Goal: Complete application form

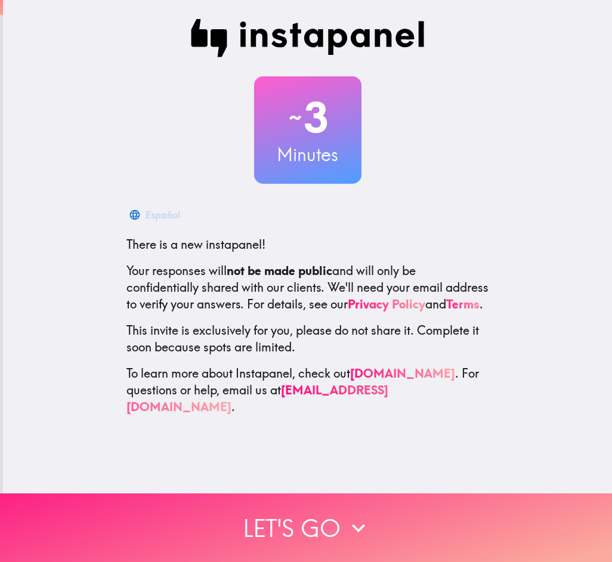
click at [291, 516] on button "Let's go" at bounding box center [306, 528] width 612 height 69
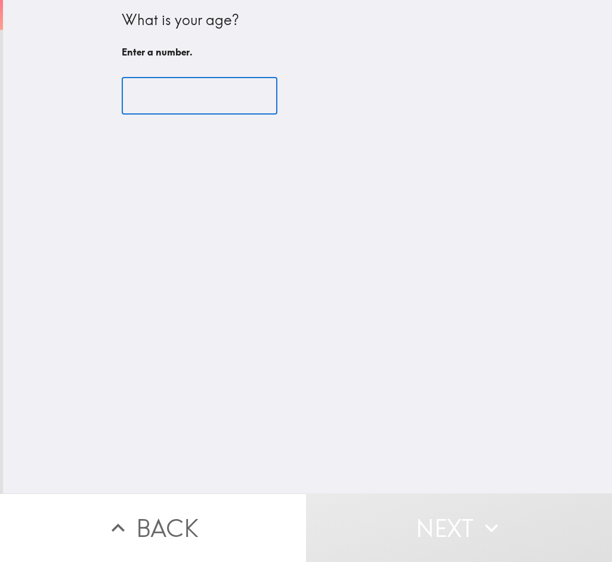
click at [178, 107] on input "number" at bounding box center [200, 96] width 156 height 37
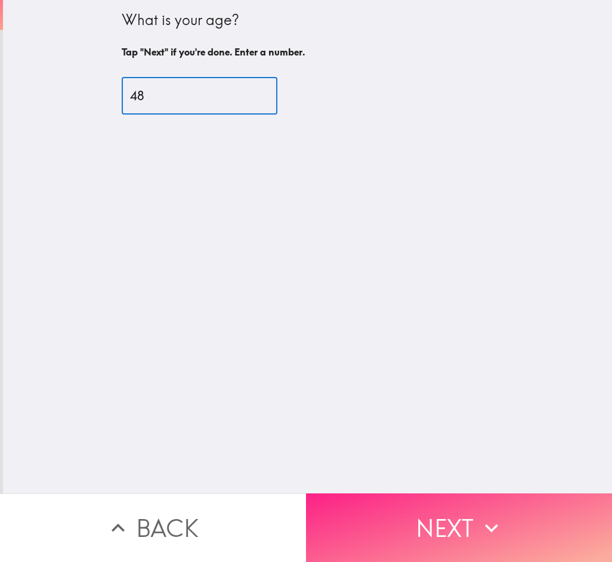
type input "48"
click at [411, 526] on button "Next" at bounding box center [459, 528] width 306 height 69
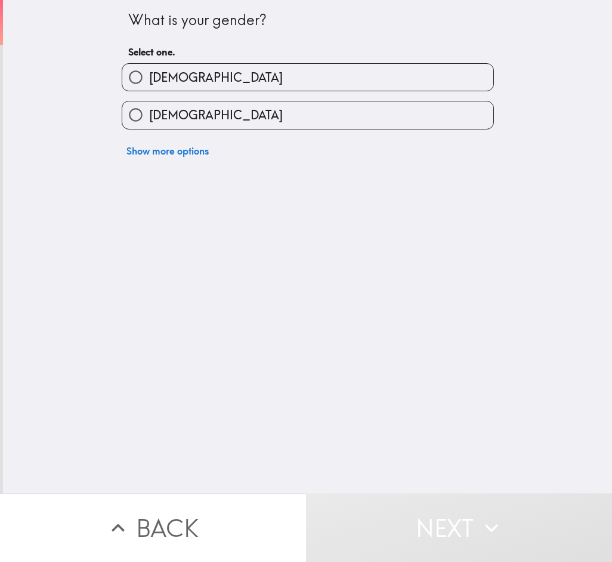
click at [327, 122] on label "[DEMOGRAPHIC_DATA]" at bounding box center [307, 114] width 371 height 27
click at [149, 122] on input "[DEMOGRAPHIC_DATA]" at bounding box center [135, 114] width 27 height 27
radio input "true"
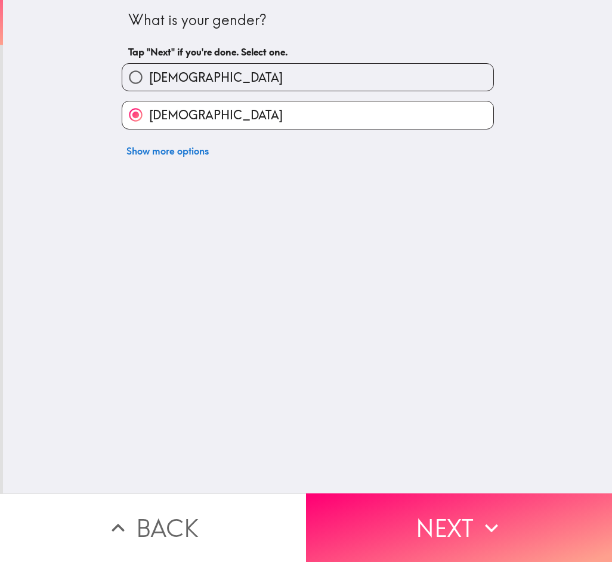
click at [409, 515] on button "Next" at bounding box center [459, 528] width 306 height 69
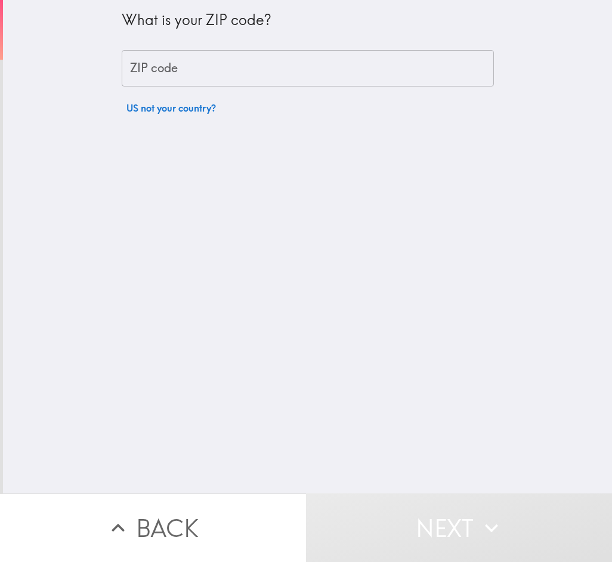
click at [205, 59] on input "ZIP code" at bounding box center [308, 68] width 372 height 37
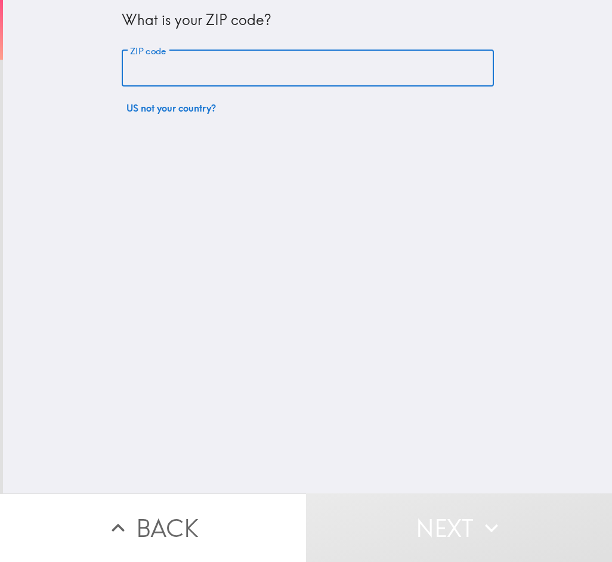
type input "75067"
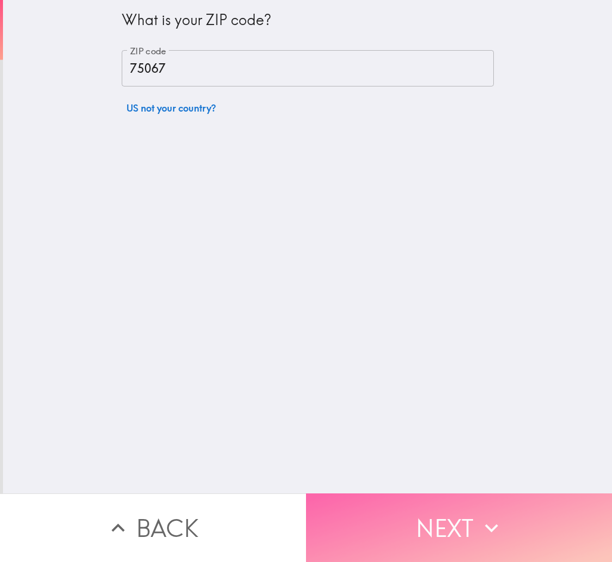
click at [401, 505] on button "Next" at bounding box center [459, 528] width 306 height 69
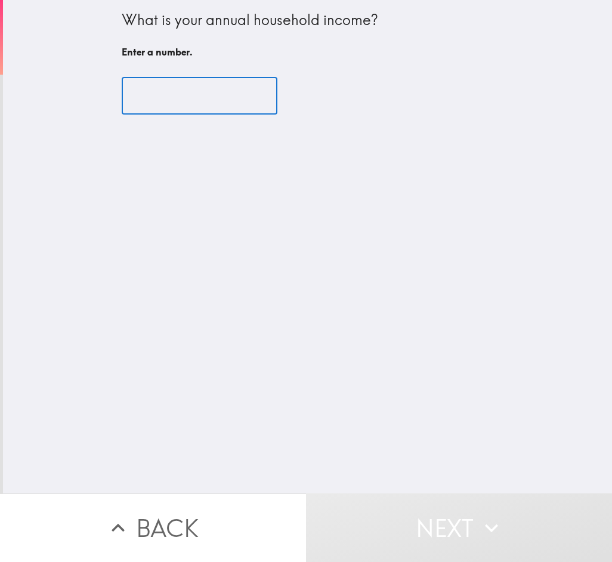
click at [193, 86] on input "number" at bounding box center [200, 96] width 156 height 37
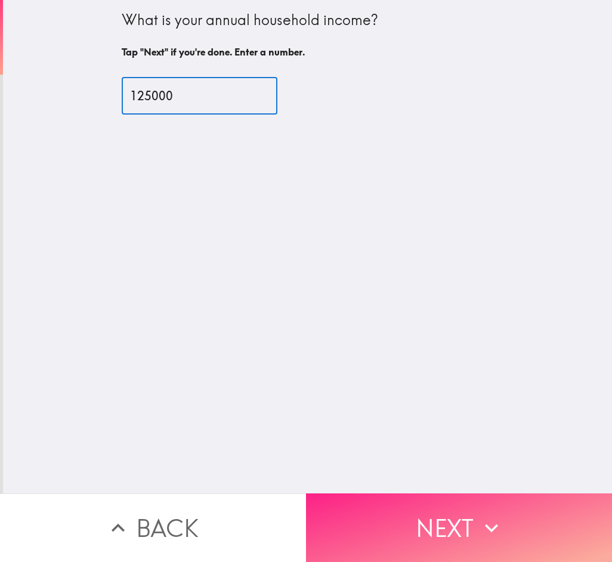
type input "125000"
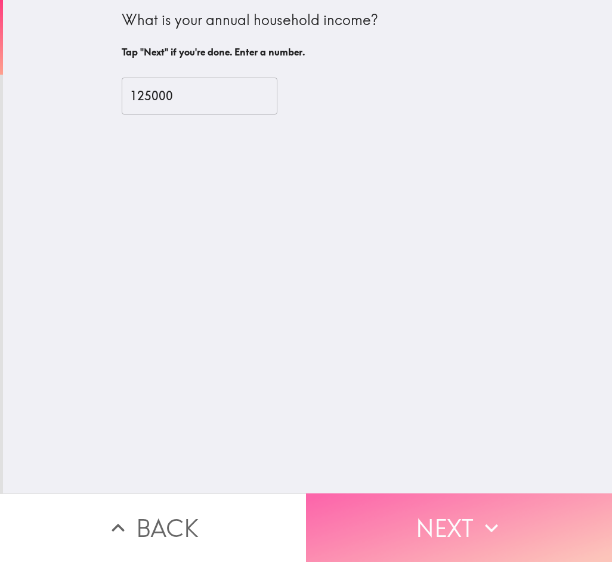
click at [396, 524] on button "Next" at bounding box center [459, 528] width 306 height 69
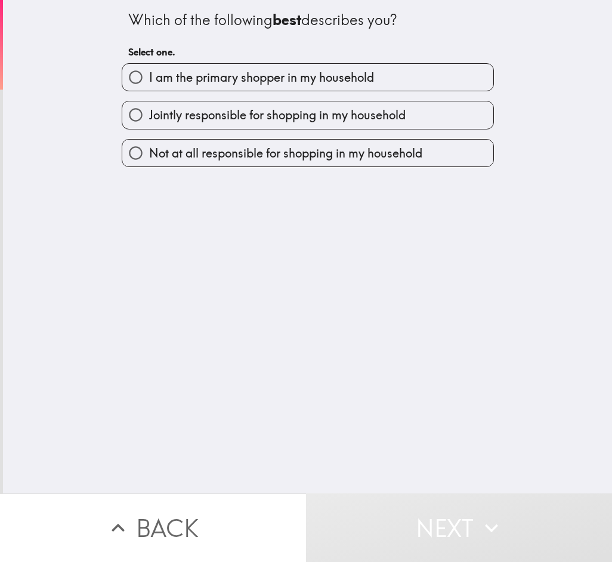
click at [334, 78] on span "I am the primary shopper in my household" at bounding box center [261, 77] width 225 height 17
click at [149, 78] on input "I am the primary shopper in my household" at bounding box center [135, 77] width 27 height 27
radio input "true"
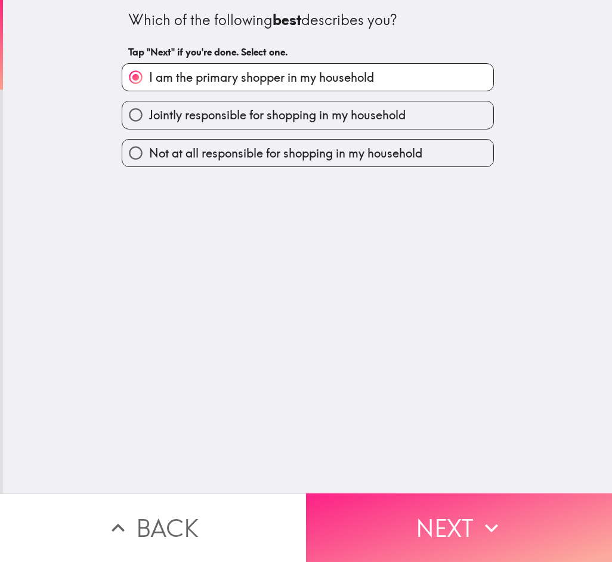
click at [479, 534] on button "Next" at bounding box center [459, 528] width 306 height 69
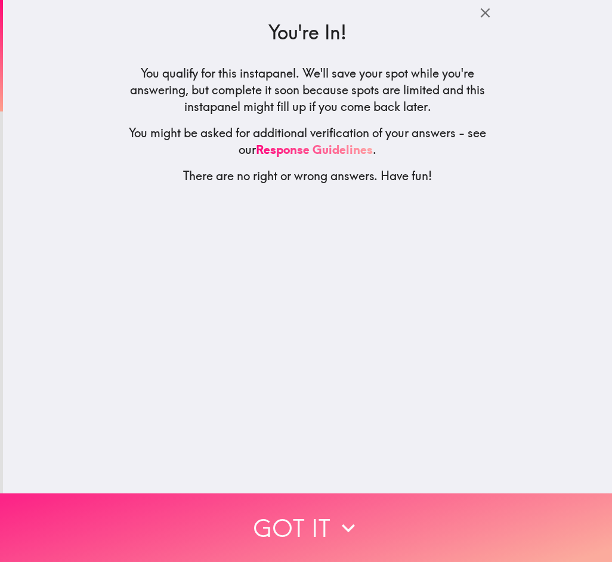
click at [384, 507] on button "Got it" at bounding box center [306, 528] width 612 height 69
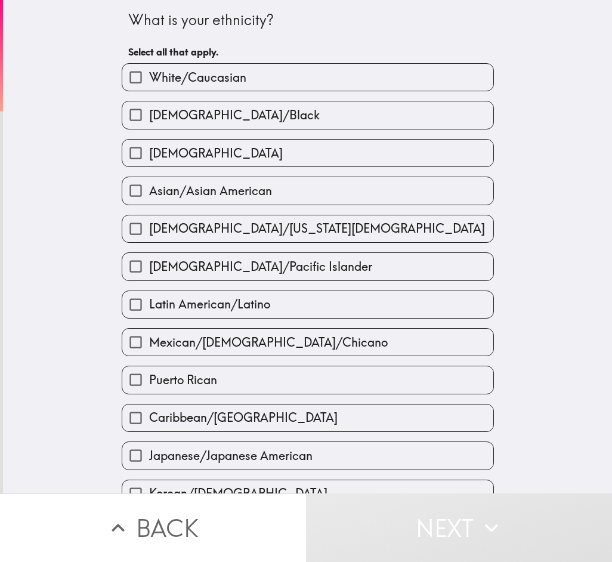
click at [208, 183] on span "Asian/Asian American" at bounding box center [210, 191] width 123 height 17
click at [149, 182] on input "Asian/Asian American" at bounding box center [135, 190] width 27 height 27
checkbox input "true"
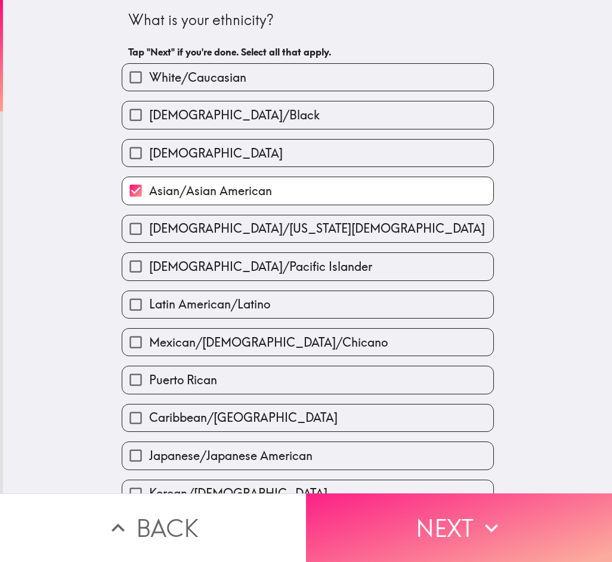
click at [374, 510] on button "Next" at bounding box center [459, 528] width 306 height 69
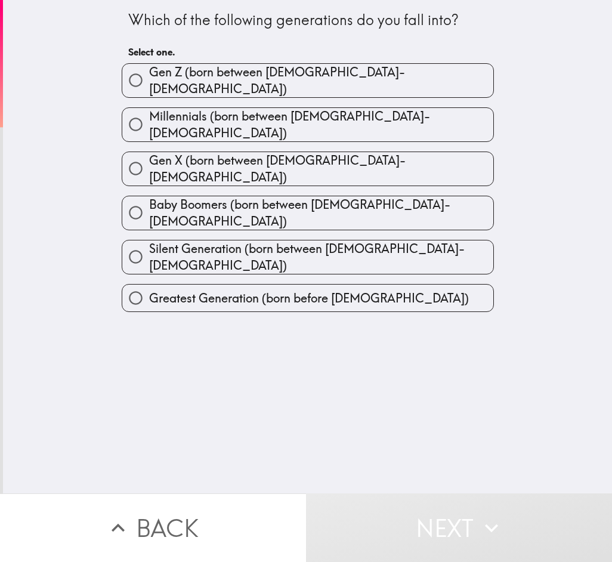
click at [313, 152] on label "Gen X (born between [DEMOGRAPHIC_DATA]-[DEMOGRAPHIC_DATA])" at bounding box center [307, 168] width 371 height 33
click at [149, 155] on input "Gen X (born between [DEMOGRAPHIC_DATA]-[DEMOGRAPHIC_DATA])" at bounding box center [135, 168] width 27 height 27
radio input "true"
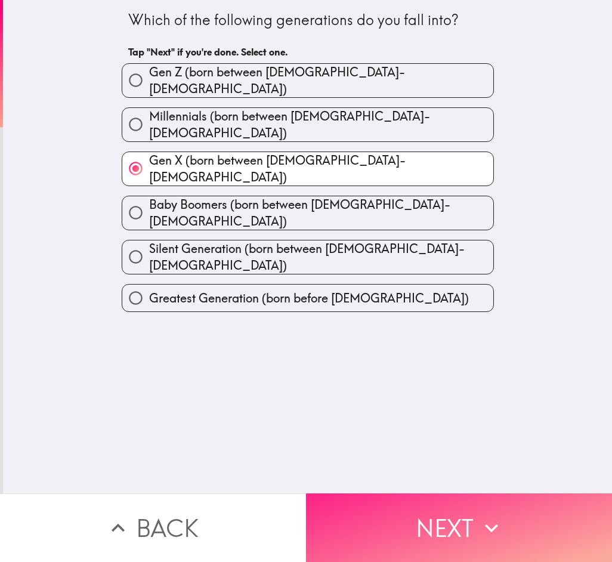
click at [456, 520] on button "Next" at bounding box center [459, 528] width 306 height 69
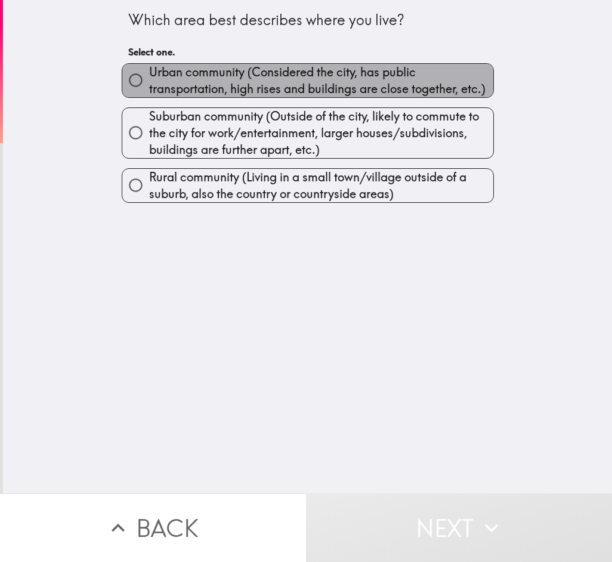
click at [347, 90] on span "Urban community (Considered the city, has public transportation, high rises and…" at bounding box center [321, 80] width 344 height 33
click at [149, 90] on input "Urban community (Considered the city, has public transportation, high rises and…" at bounding box center [135, 80] width 27 height 27
radio input "true"
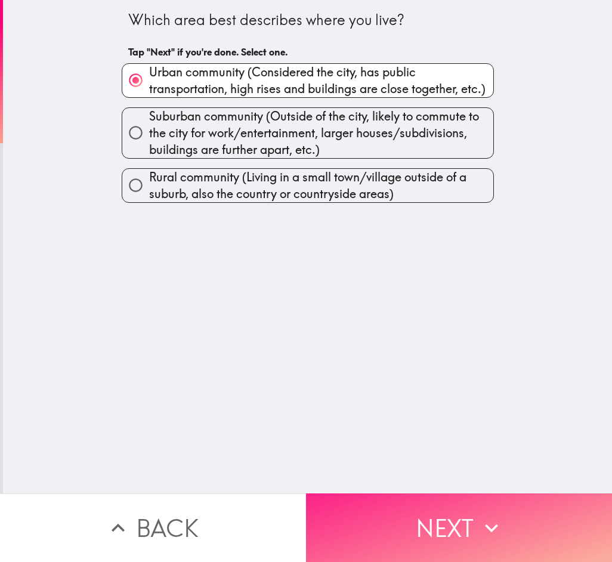
click at [430, 503] on button "Next" at bounding box center [459, 528] width 306 height 69
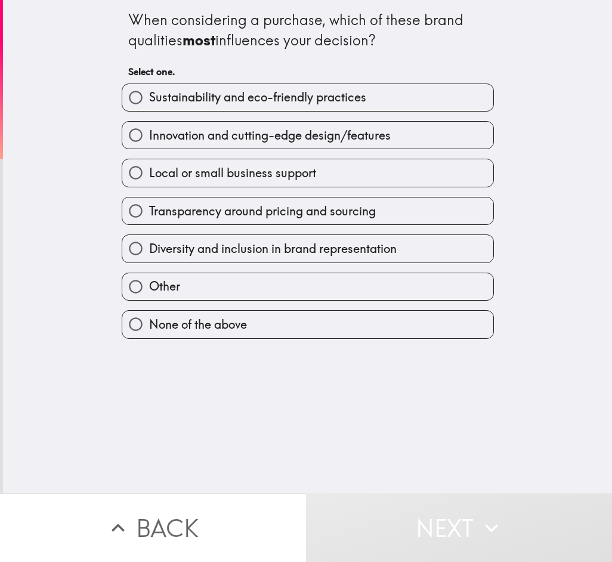
click at [258, 318] on label "None of the above" at bounding box center [307, 324] width 371 height 27
click at [149, 318] on input "None of the above" at bounding box center [135, 324] width 27 height 27
radio input "true"
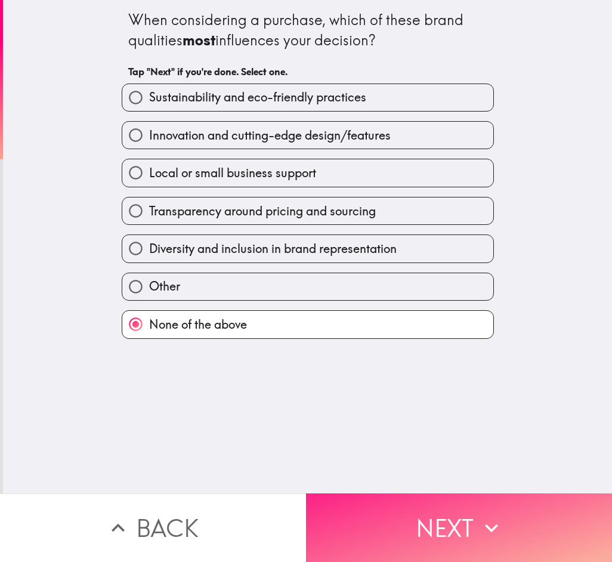
click at [386, 508] on button "Next" at bounding box center [459, 528] width 306 height 69
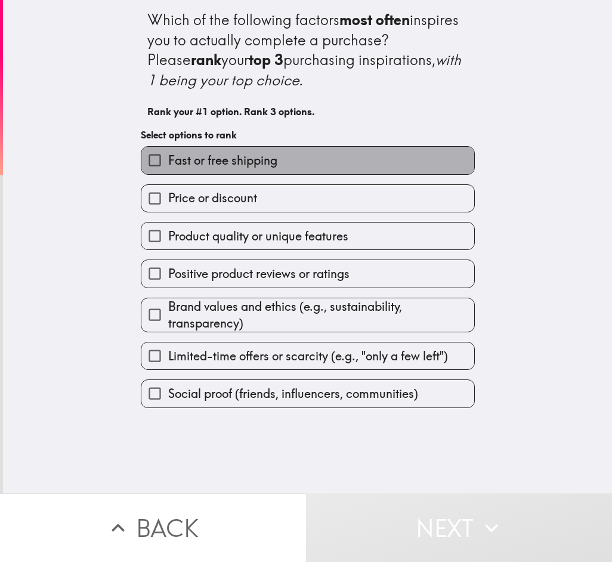
click at [305, 160] on label "Fast or free shipping" at bounding box center [307, 160] width 333 height 27
click at [168, 160] on input "Fast or free shipping" at bounding box center [154, 160] width 27 height 27
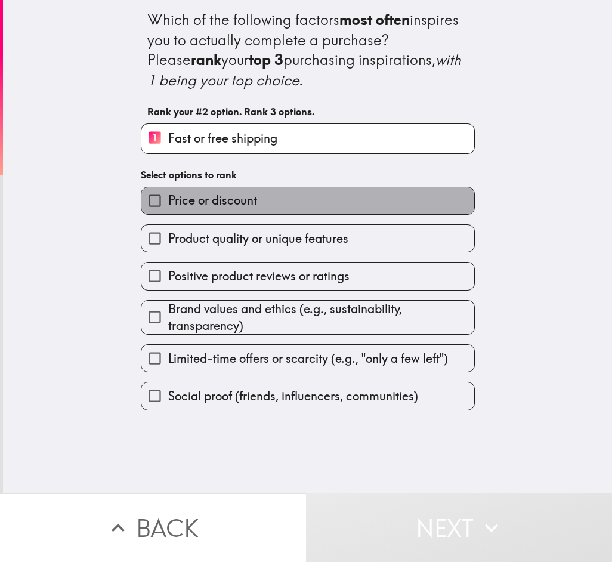
click at [304, 195] on label "Price or discount" at bounding box center [307, 200] width 333 height 27
click at [168, 195] on input "Price or discount" at bounding box center [154, 200] width 27 height 27
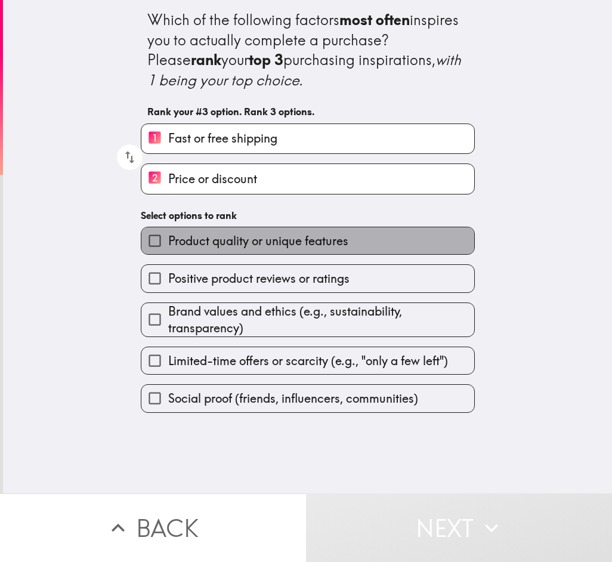
click at [304, 241] on span "Product quality or unique features" at bounding box center [258, 241] width 180 height 17
click at [168, 241] on input "Product quality or unique features" at bounding box center [154, 240] width 27 height 27
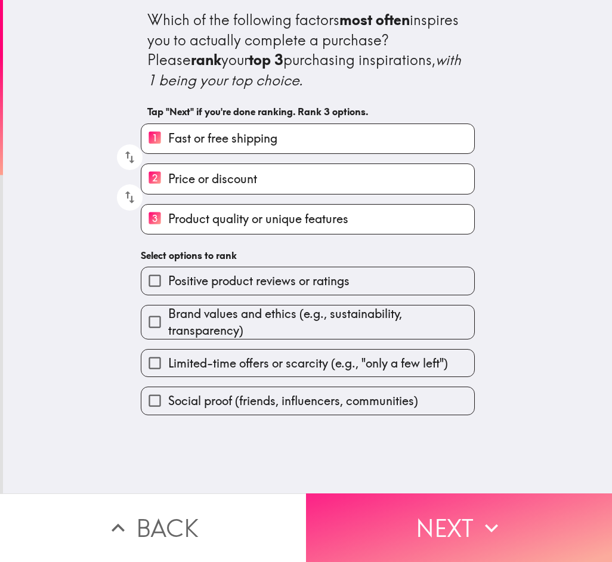
click at [491, 525] on icon "button" at bounding box center [492, 528] width 26 height 26
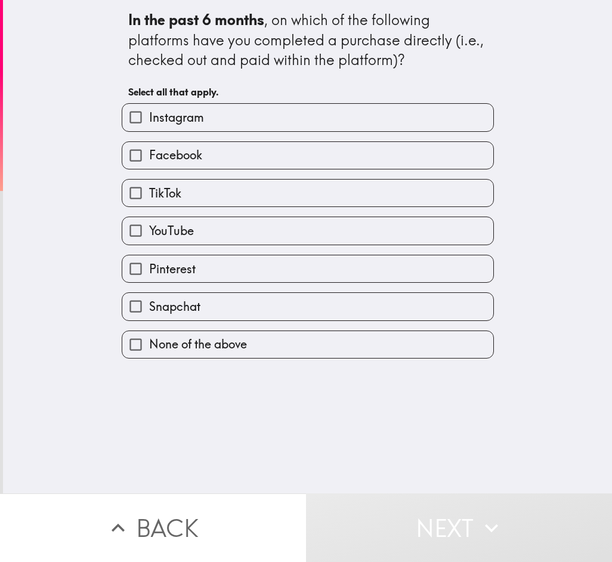
click at [326, 337] on label "None of the above" at bounding box center [307, 344] width 371 height 27
click at [149, 337] on input "None of the above" at bounding box center [135, 344] width 27 height 27
checkbox input "true"
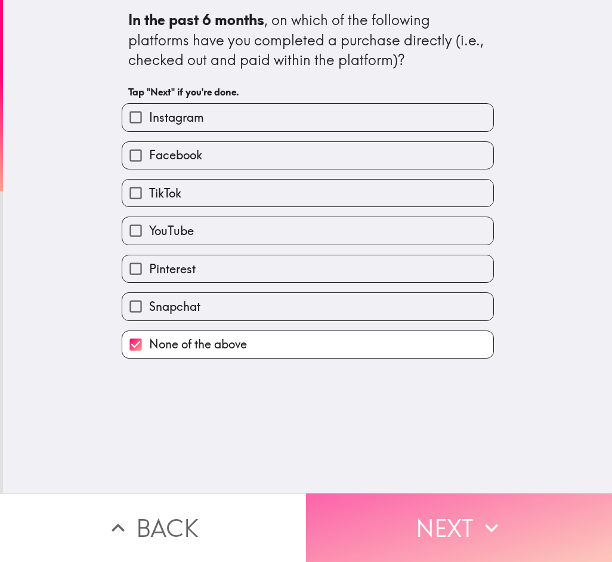
click at [396, 518] on button "Next" at bounding box center [459, 528] width 306 height 69
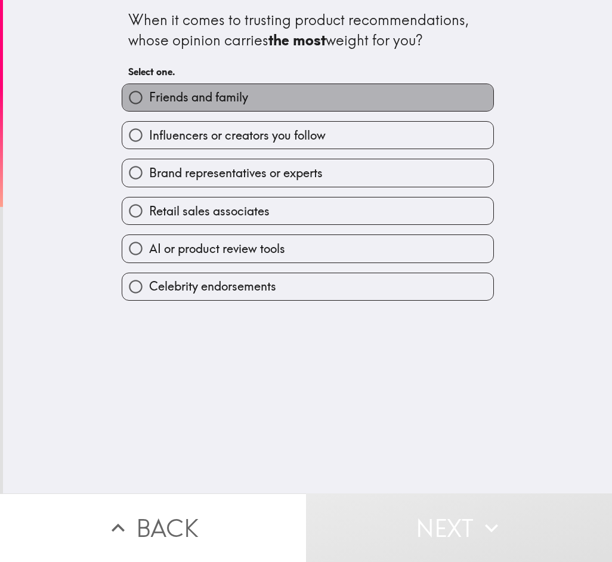
click at [292, 95] on label "Friends and family" at bounding box center [307, 97] width 371 height 27
click at [149, 95] on input "Friends and family" at bounding box center [135, 97] width 27 height 27
radio input "true"
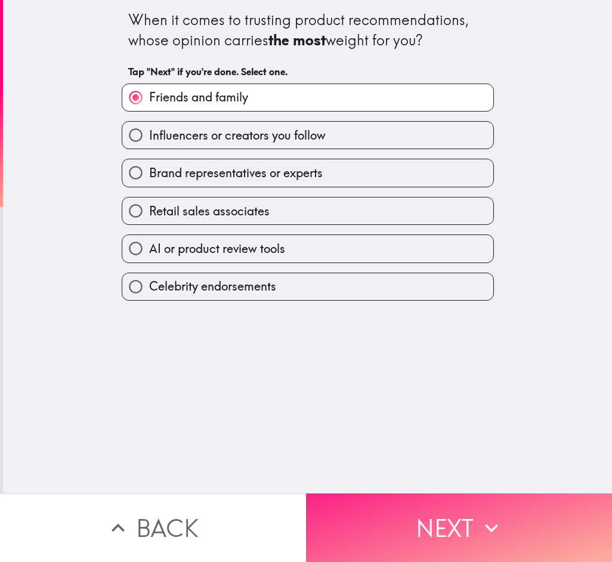
click at [443, 536] on button "Next" at bounding box center [459, 528] width 306 height 69
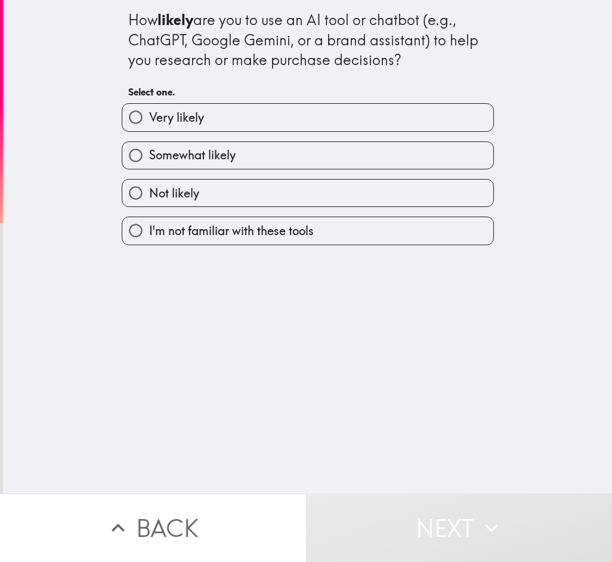
click at [201, 226] on span "I'm not familiar with these tools" at bounding box center [231, 231] width 165 height 17
click at [149, 226] on input "I'm not familiar with these tools" at bounding box center [135, 230] width 27 height 27
radio input "true"
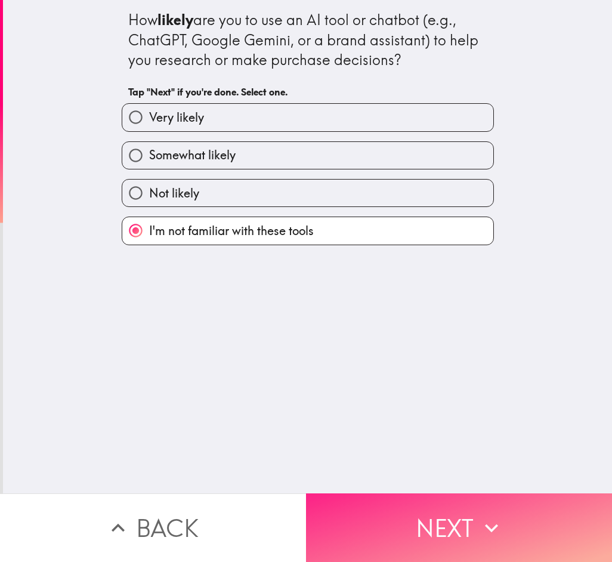
click at [479, 515] on icon "button" at bounding box center [492, 528] width 26 height 26
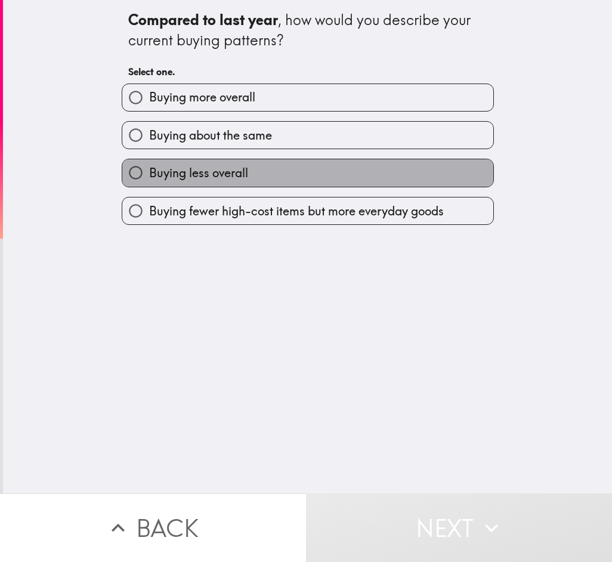
click at [292, 170] on label "Buying less overall" at bounding box center [307, 172] width 371 height 27
click at [149, 170] on input "Buying less overall" at bounding box center [135, 172] width 27 height 27
radio input "true"
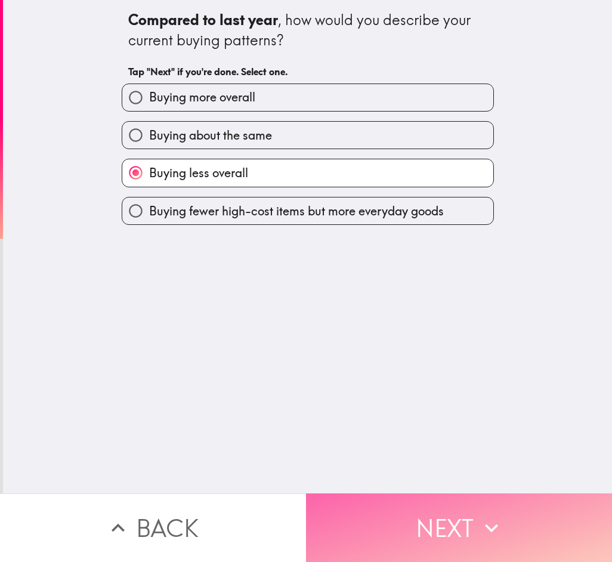
click at [373, 509] on button "Next" at bounding box center [459, 528] width 306 height 69
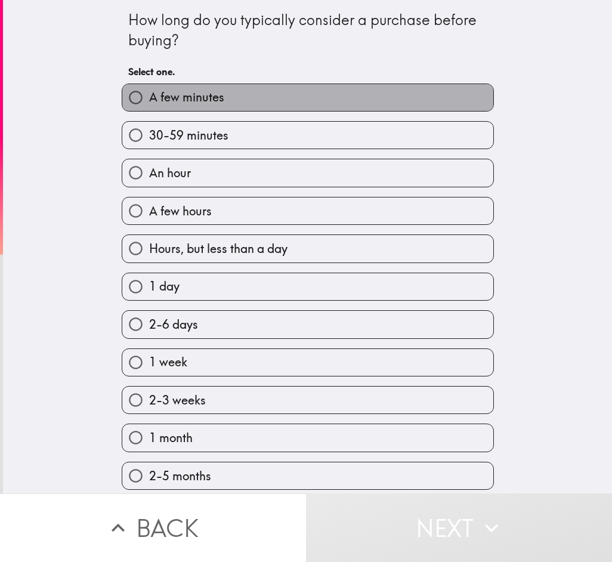
click at [246, 94] on label "A few minutes" at bounding box center [307, 97] width 371 height 27
click at [149, 94] on input "A few minutes" at bounding box center [135, 97] width 27 height 27
radio input "true"
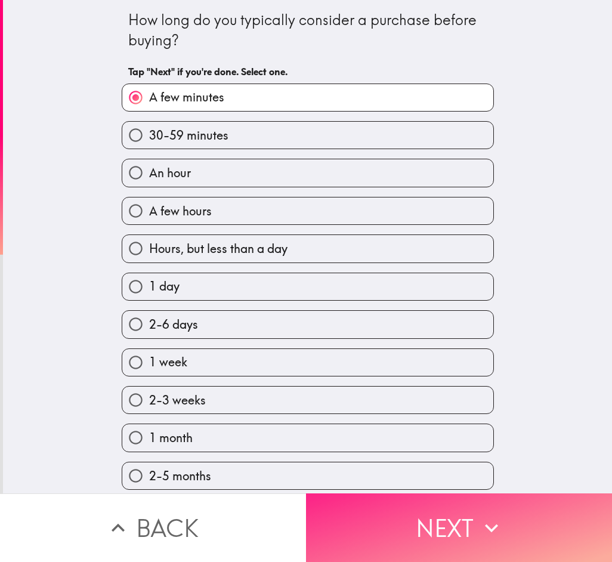
click at [462, 526] on button "Next" at bounding box center [459, 528] width 306 height 69
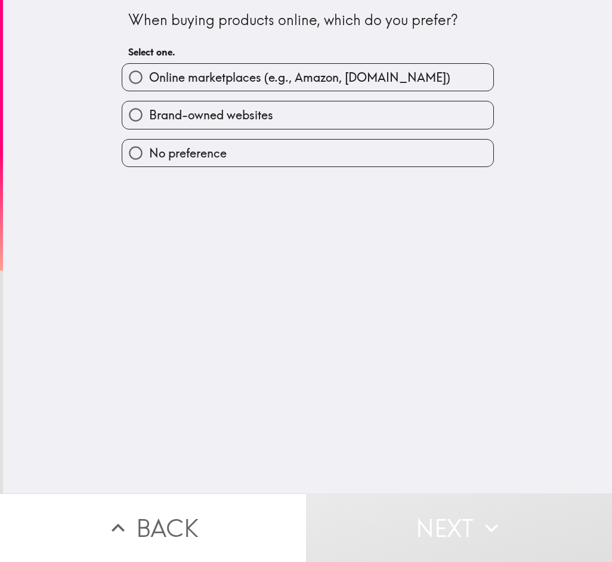
click at [251, 147] on label "No preference" at bounding box center [307, 153] width 371 height 27
click at [149, 147] on input "No preference" at bounding box center [135, 153] width 27 height 27
radio input "true"
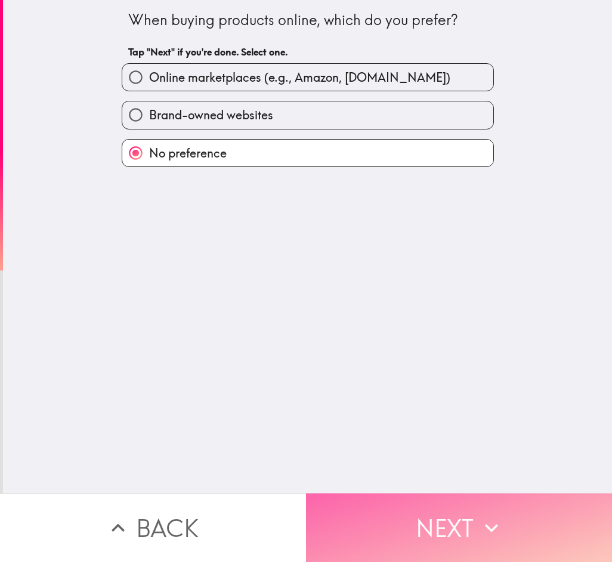
click at [396, 516] on button "Next" at bounding box center [459, 528] width 306 height 69
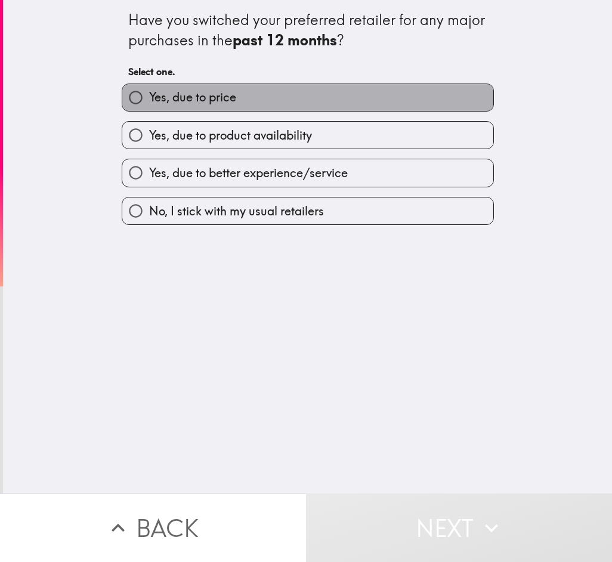
click at [260, 106] on label "Yes, due to price" at bounding box center [307, 97] width 371 height 27
click at [149, 106] on input "Yes, due to price" at bounding box center [135, 97] width 27 height 27
radio input "true"
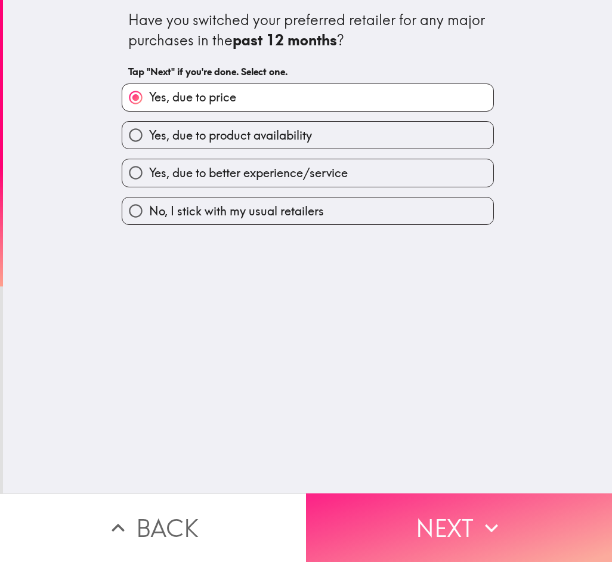
click at [375, 506] on button "Next" at bounding box center [459, 528] width 306 height 69
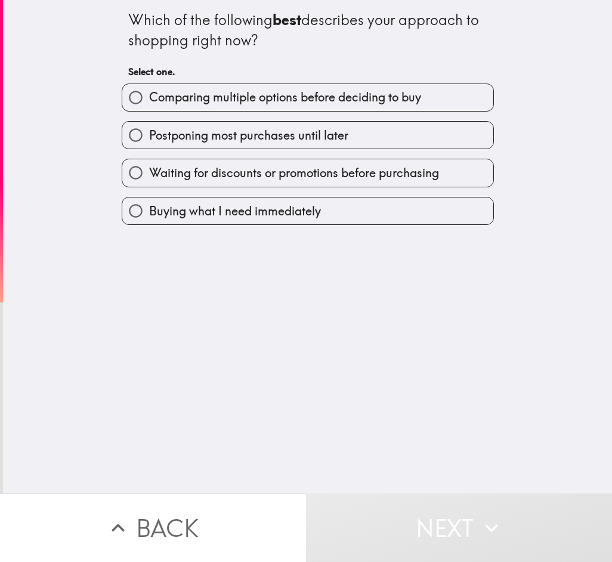
click at [204, 89] on span "Comparing multiple options before deciding to buy" at bounding box center [285, 97] width 272 height 17
click at [149, 89] on input "Comparing multiple options before deciding to buy" at bounding box center [135, 97] width 27 height 27
radio input "true"
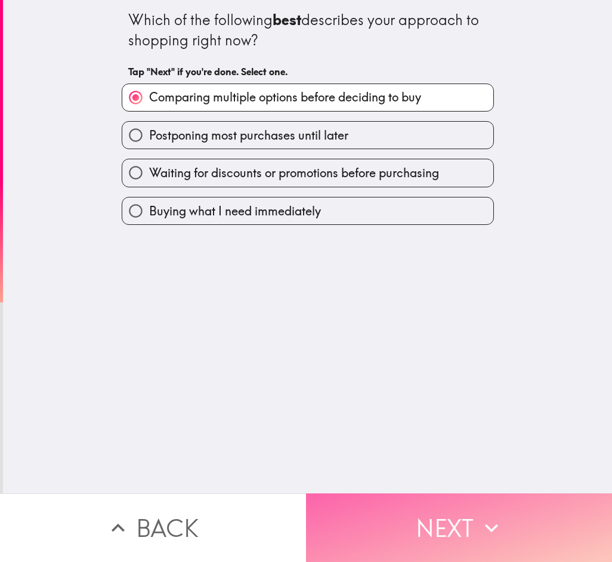
click at [419, 525] on button "Next" at bounding box center [459, 528] width 306 height 69
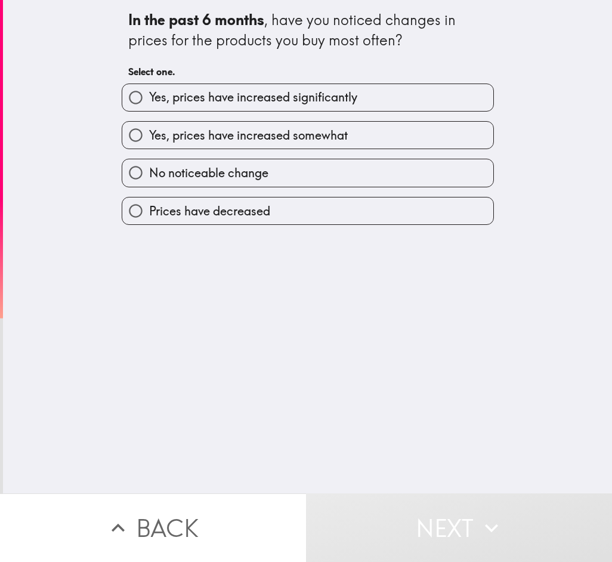
click at [223, 130] on span "Yes, prices have increased somewhat" at bounding box center [248, 135] width 199 height 17
click at [149, 130] on input "Yes, prices have increased somewhat" at bounding box center [135, 135] width 27 height 27
radio input "true"
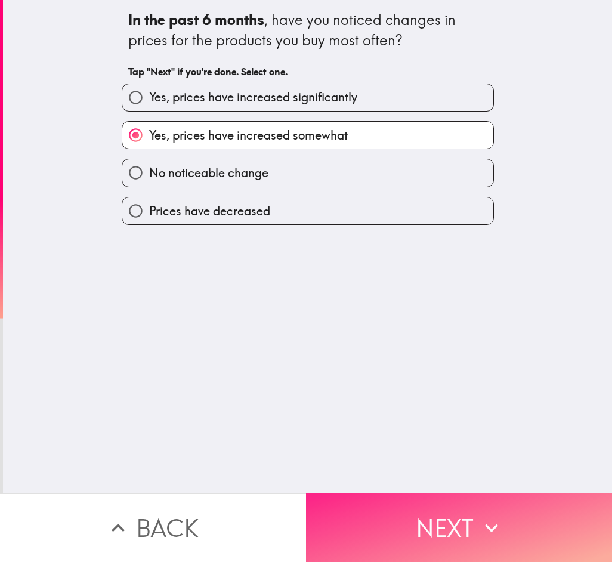
click at [396, 503] on button "Next" at bounding box center [459, 528] width 306 height 69
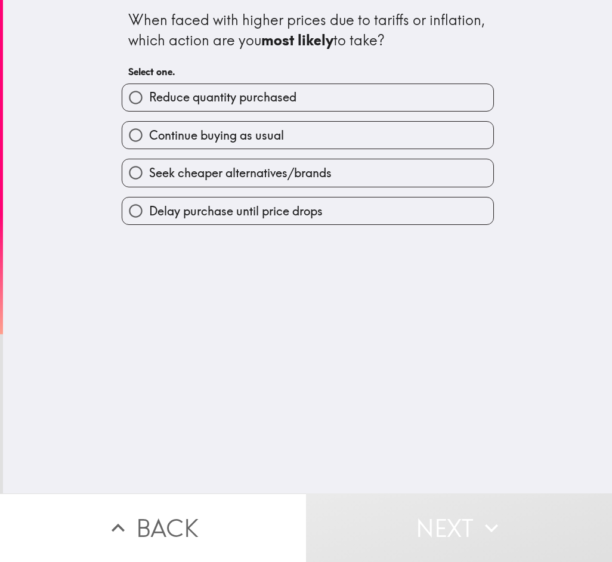
click at [291, 101] on label "Reduce quantity purchased" at bounding box center [307, 97] width 371 height 27
click at [149, 101] on input "Reduce quantity purchased" at bounding box center [135, 97] width 27 height 27
radio input "true"
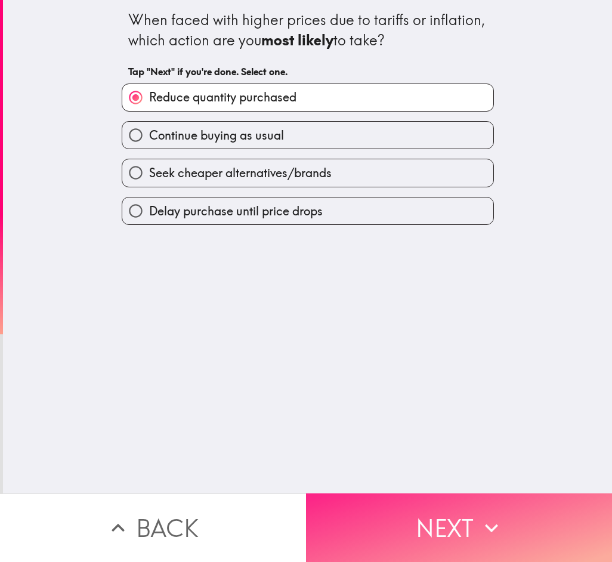
click at [369, 519] on button "Next" at bounding box center [459, 528] width 306 height 69
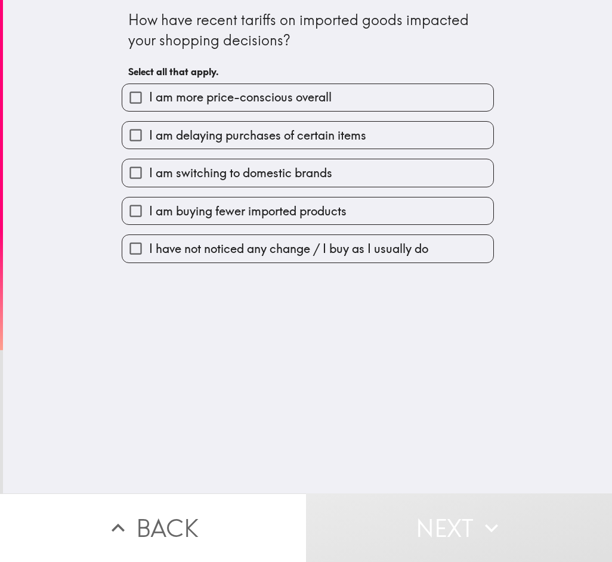
click at [256, 103] on span "I am more price-conscious overall" at bounding box center [240, 97] width 183 height 17
click at [149, 103] on input "I am more price-conscious overall" at bounding box center [135, 97] width 27 height 27
checkbox input "true"
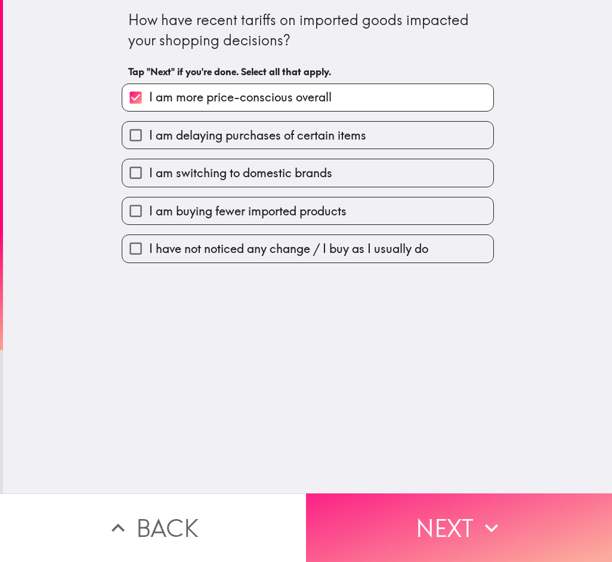
click at [350, 520] on button "Next" at bounding box center [459, 528] width 306 height 69
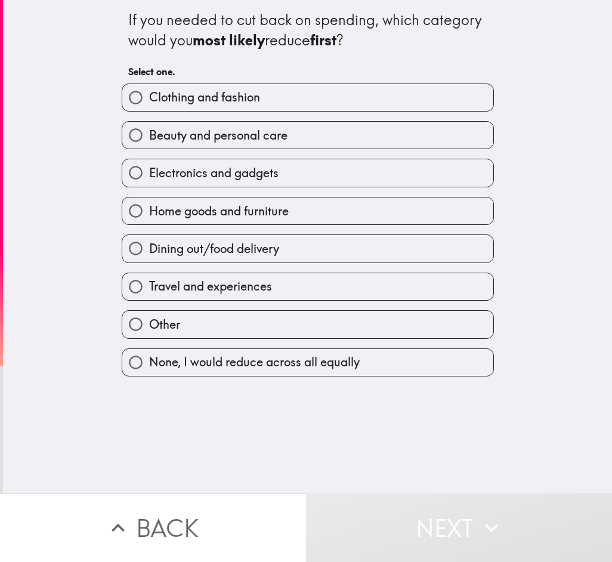
click at [261, 355] on span "None, I would reduce across all equally" at bounding box center [254, 362] width 211 height 17
click at [149, 355] on input "None, I would reduce across all equally" at bounding box center [135, 362] width 27 height 27
radio input "true"
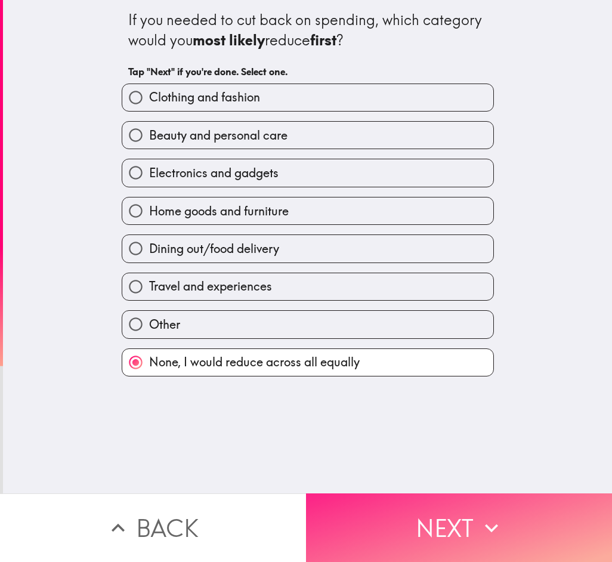
click at [330, 513] on button "Next" at bounding box center [459, 528] width 306 height 69
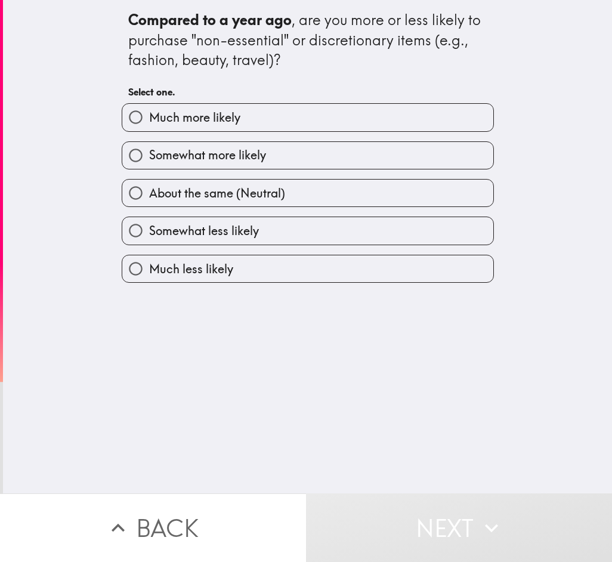
click at [256, 203] on label "About the same (Neutral)" at bounding box center [307, 193] width 371 height 27
click at [149, 203] on input "About the same (Neutral)" at bounding box center [135, 193] width 27 height 27
radio input "true"
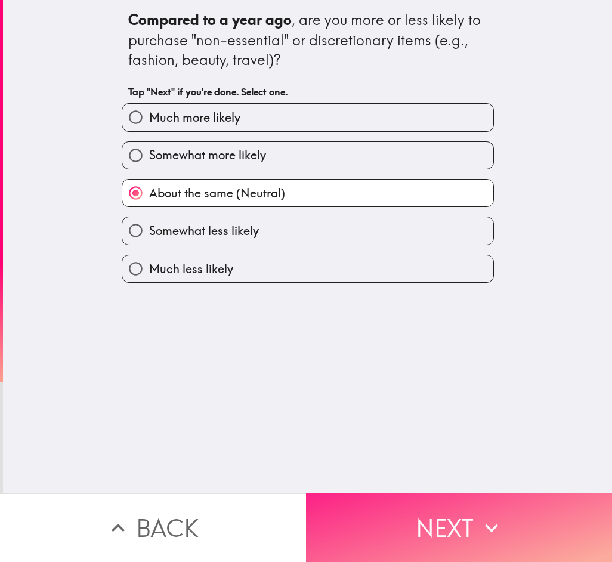
click at [383, 522] on button "Next" at bounding box center [459, 528] width 306 height 69
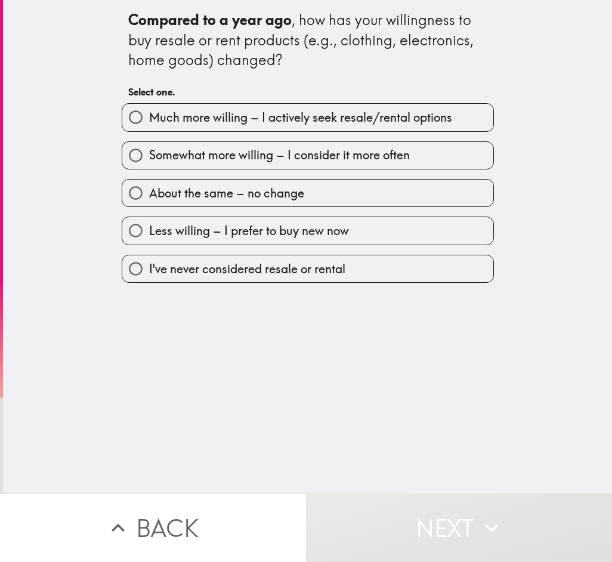
click at [290, 201] on span "About the same – no change" at bounding box center [226, 193] width 155 height 17
click at [149, 201] on input "About the same – no change" at bounding box center [135, 193] width 27 height 27
radio input "true"
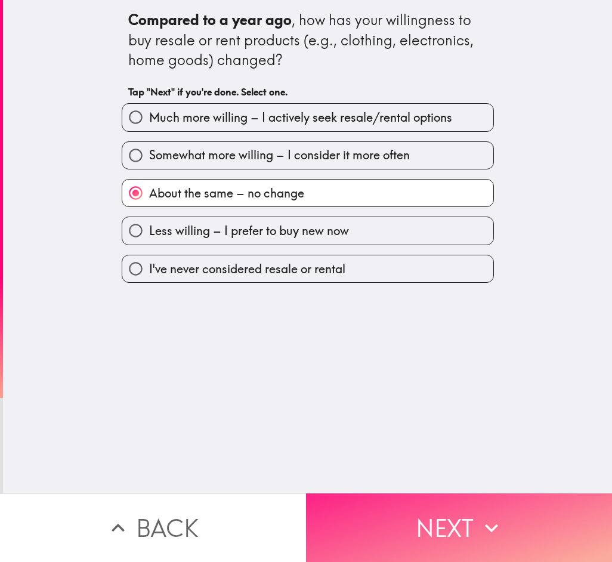
click at [367, 510] on button "Next" at bounding box center [459, 528] width 306 height 69
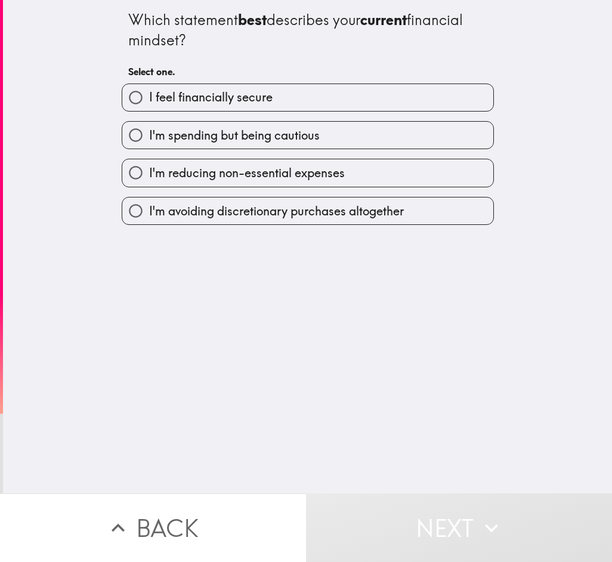
click at [295, 133] on span "I'm spending but being cautious" at bounding box center [234, 135] width 171 height 17
click at [149, 133] on input "I'm spending but being cautious" at bounding box center [135, 135] width 27 height 27
radio input "true"
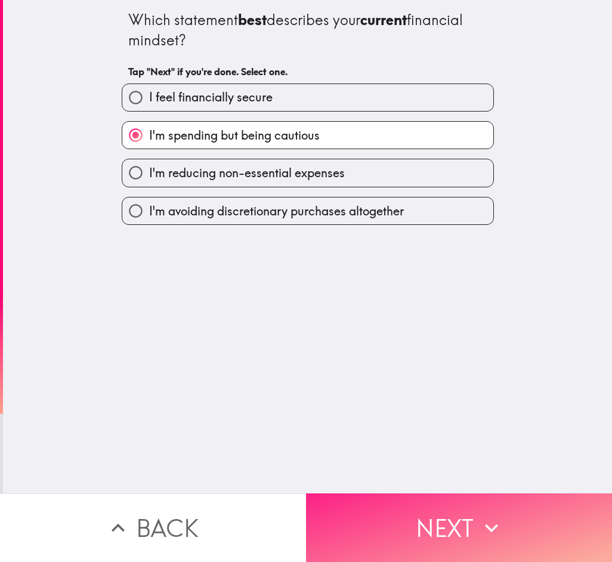
click at [380, 500] on button "Next" at bounding box center [459, 528] width 306 height 69
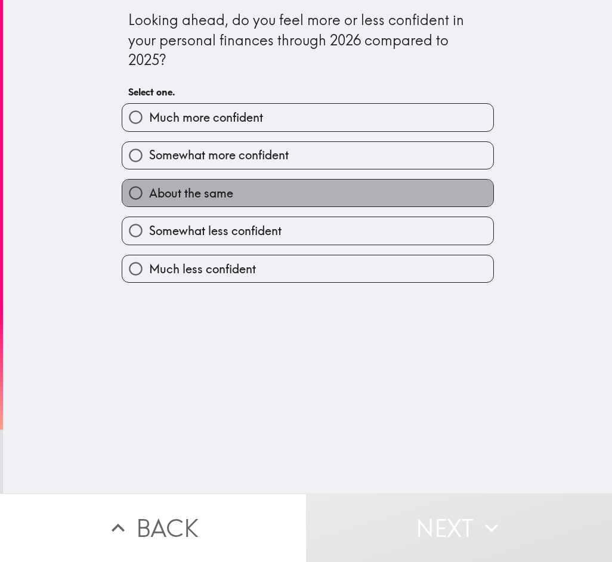
click at [292, 198] on label "About the same" at bounding box center [307, 193] width 371 height 27
click at [149, 198] on input "About the same" at bounding box center [135, 193] width 27 height 27
radio input "true"
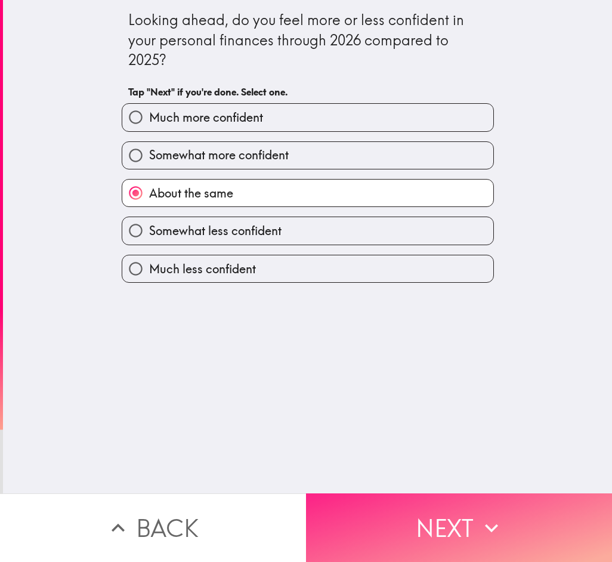
click at [387, 515] on button "Next" at bounding box center [459, 528] width 306 height 69
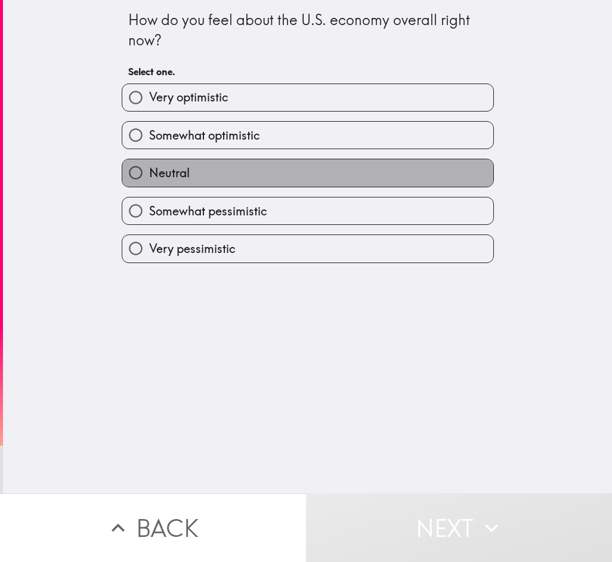
click at [284, 170] on label "Neutral" at bounding box center [307, 172] width 371 height 27
click at [149, 170] on input "Neutral" at bounding box center [135, 172] width 27 height 27
radio input "true"
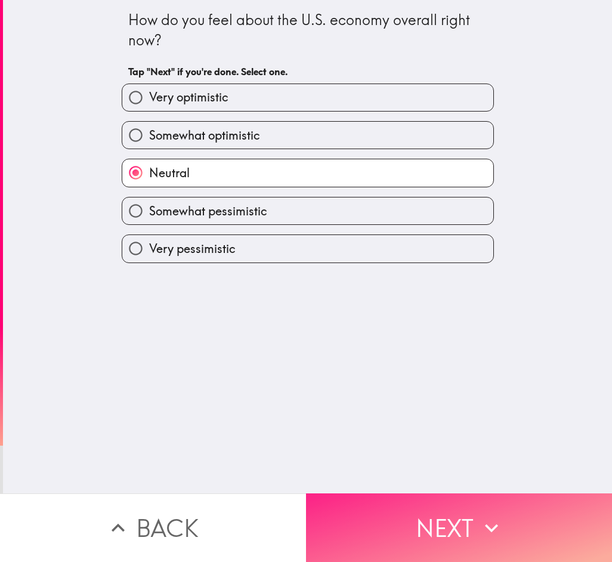
click at [380, 528] on button "Next" at bounding box center [459, 528] width 306 height 69
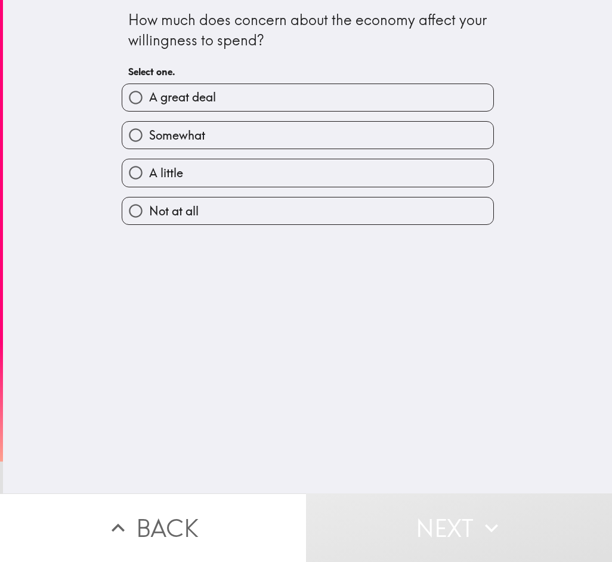
click at [238, 143] on label "Somewhat" at bounding box center [307, 135] width 371 height 27
click at [149, 143] on input "Somewhat" at bounding box center [135, 135] width 27 height 27
radio input "true"
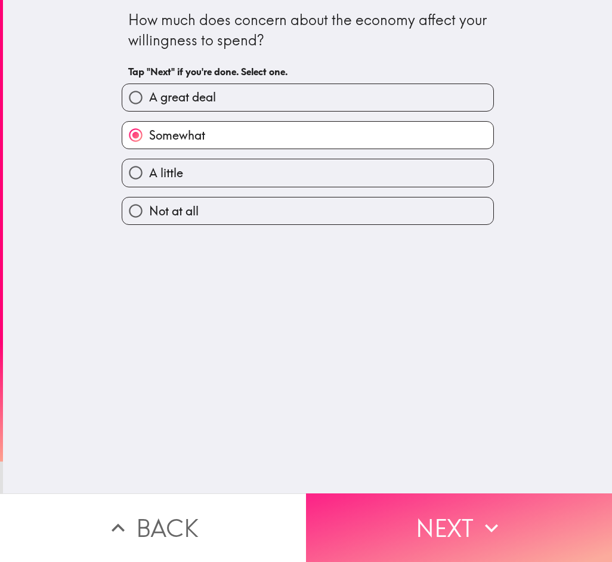
click at [368, 526] on button "Next" at bounding box center [459, 528] width 306 height 69
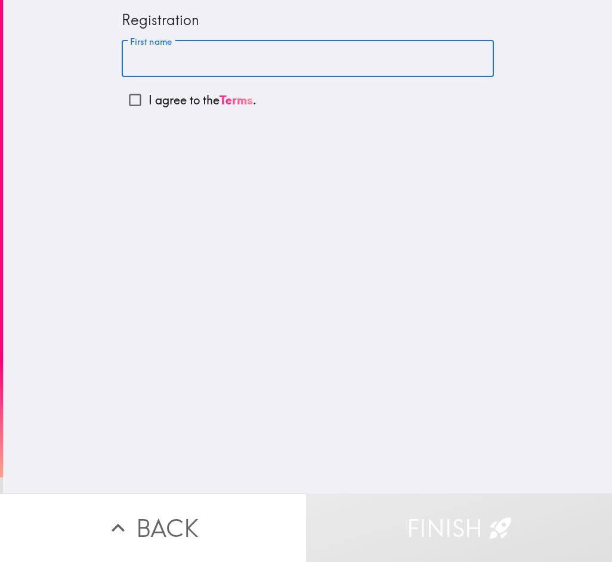
click at [163, 64] on input "First name" at bounding box center [308, 59] width 372 height 37
type input "[PERSON_NAME]"
click at [133, 97] on input "I agree to the Terms ." at bounding box center [135, 100] width 27 height 27
checkbox input "true"
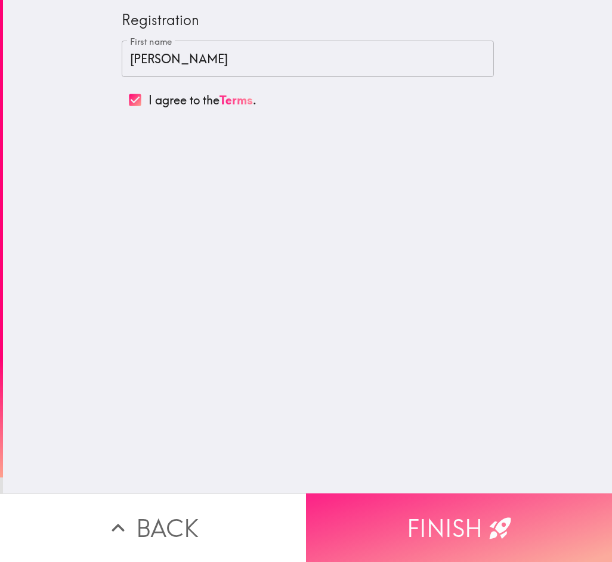
click at [389, 524] on button "Finish" at bounding box center [459, 528] width 306 height 69
